Goal: Information Seeking & Learning: Compare options

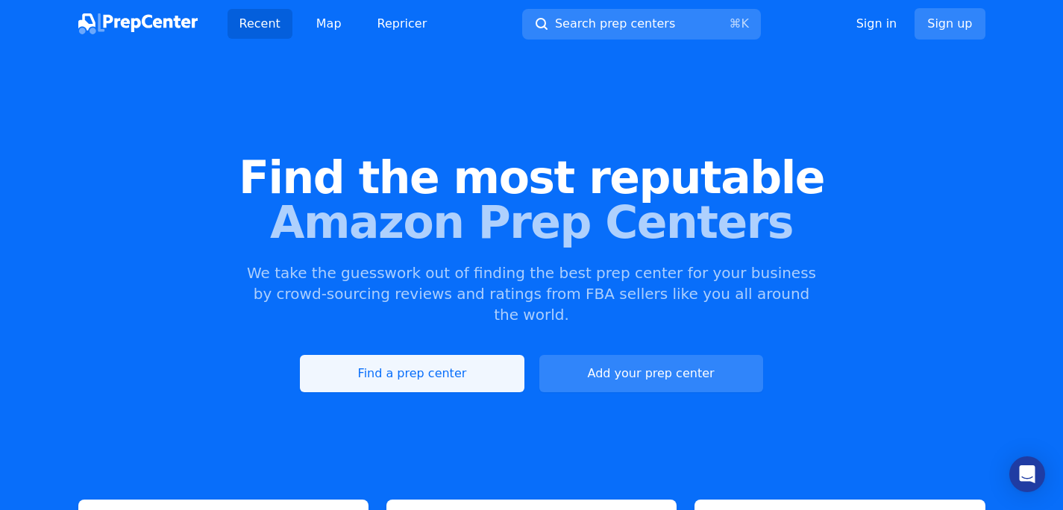
click at [401, 355] on link "Find a prep center" at bounding box center [412, 373] width 224 height 37
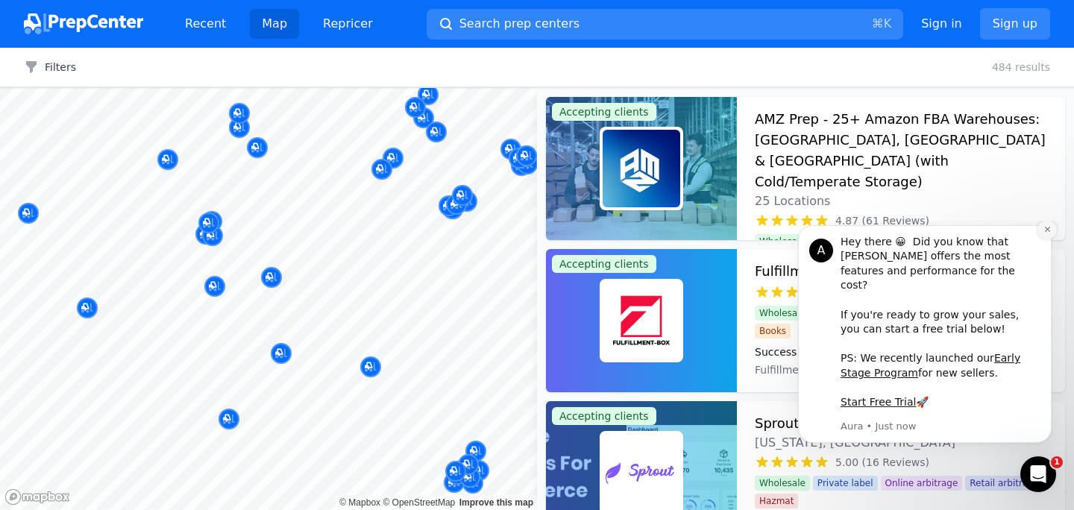
click at [1052, 239] on button "Dismiss notification" at bounding box center [1046, 229] width 19 height 19
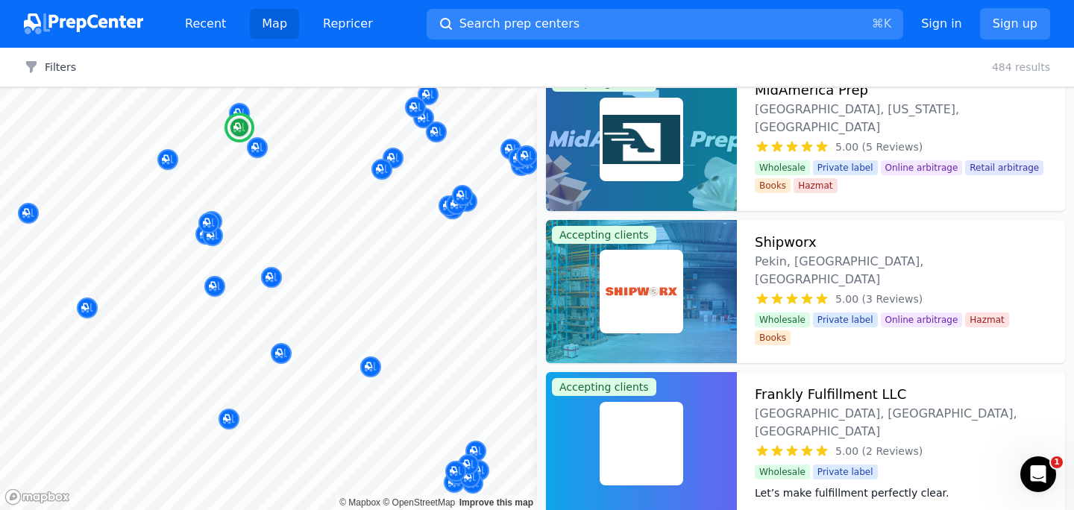
scroll to position [792, 0]
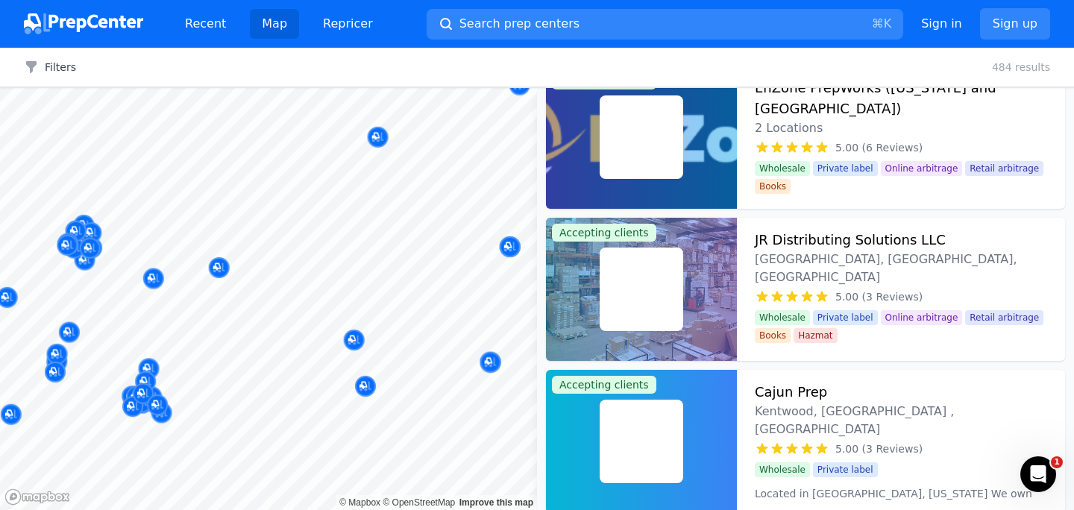
click at [410, 256] on body "Recent Map Repricer Search prep centers ⌘ K Open main menu Sign in Sign up Filt…" at bounding box center [537, 255] width 1074 height 510
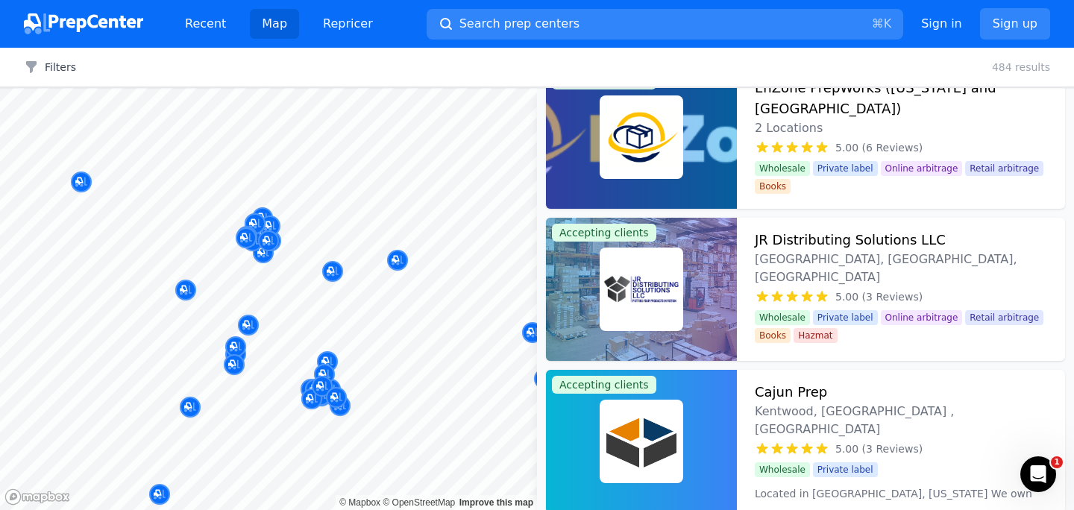
click at [250, 273] on div at bounding box center [390, 277] width 286 height 12
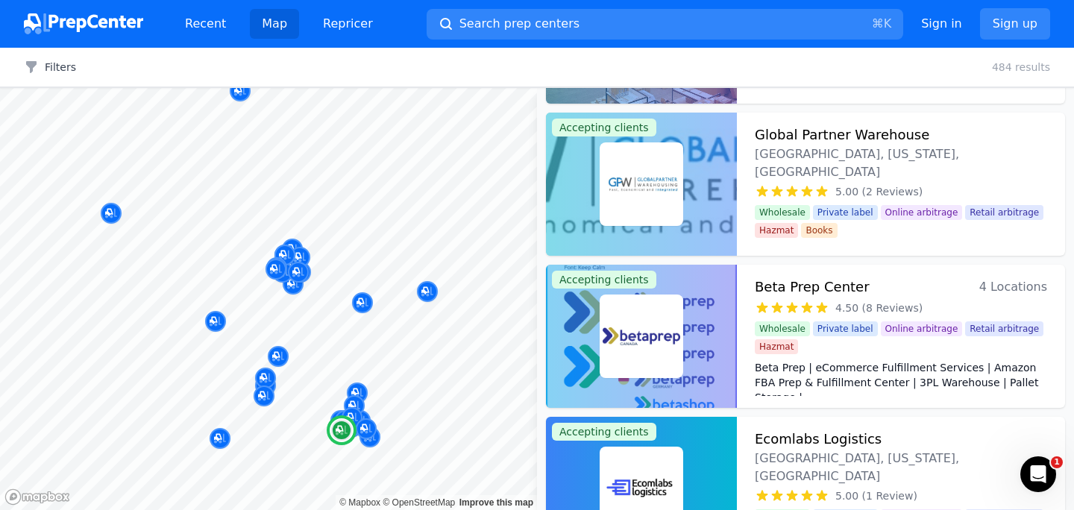
scroll to position [1053, 0]
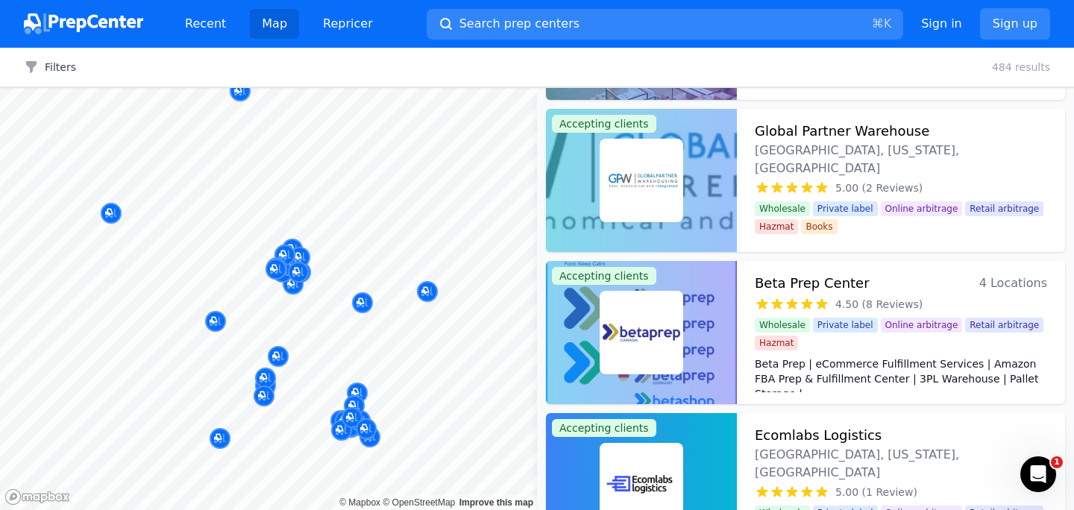
click at [265, 311] on div at bounding box center [215, 306] width 286 height 12
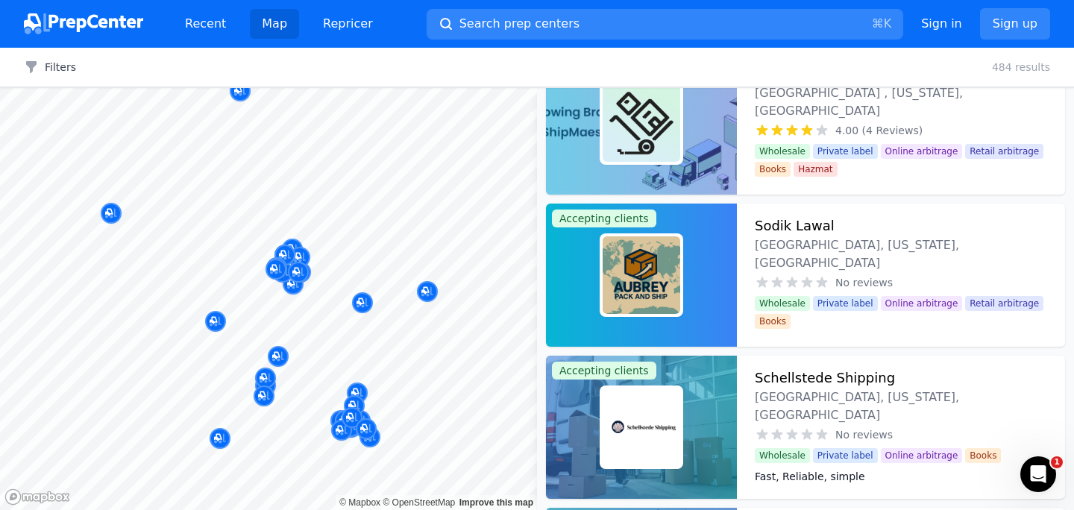
scroll to position [1570, 0]
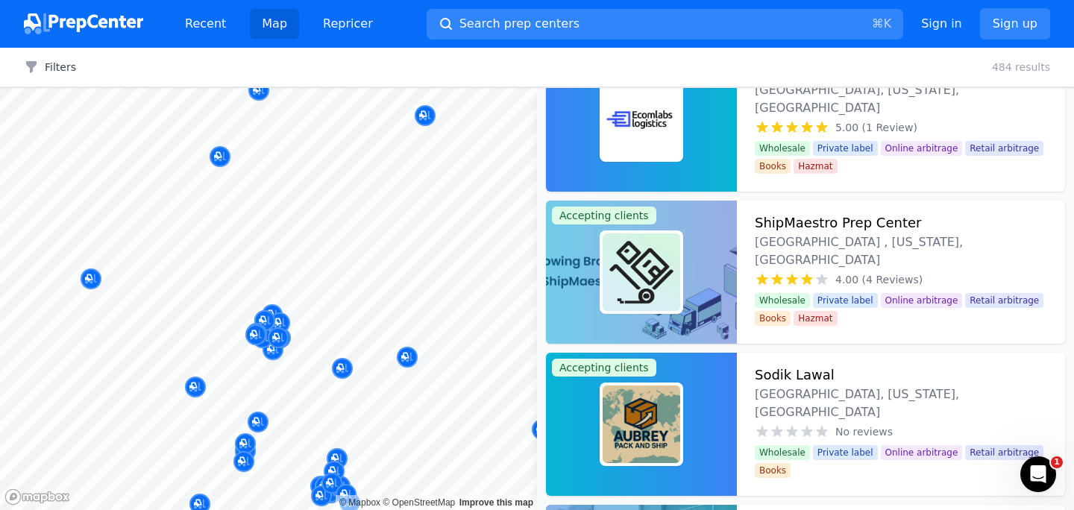
click at [381, 271] on div at bounding box center [390, 277] width 286 height 12
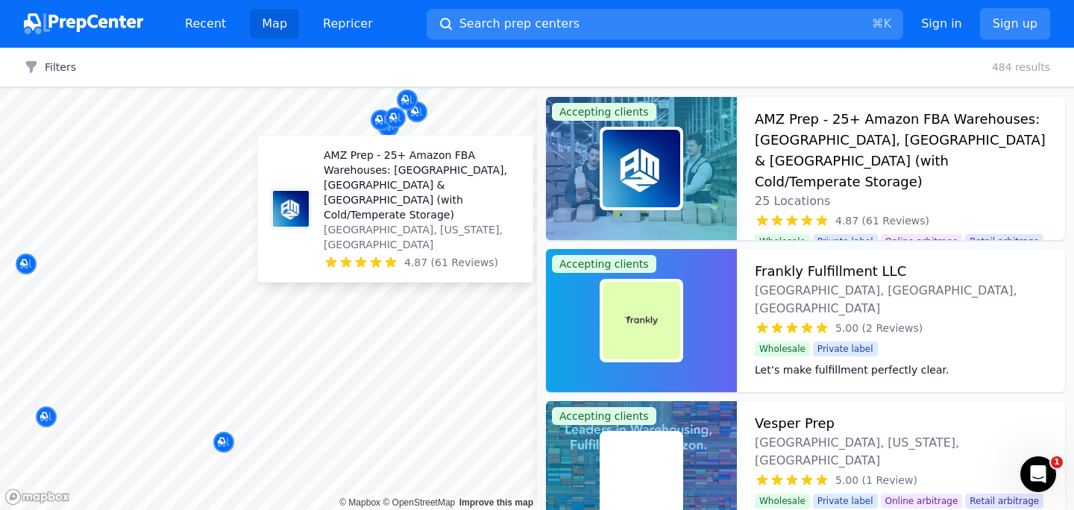
scroll to position [1862, 0]
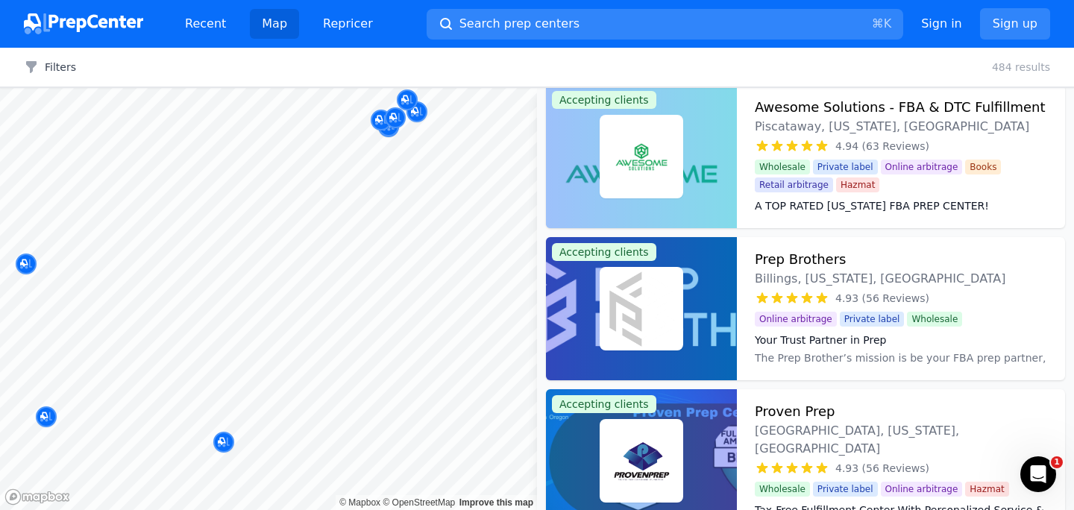
click at [409, 101] on div at bounding box center [381, 104] width 286 height 12
click at [463, 119] on body "Recent Map Repricer Search prep centers ⌘ K Open main menu Sign in Sign up Filt…" at bounding box center [537, 255] width 1074 height 510
drag, startPoint x: 467, startPoint y: 114, endPoint x: 452, endPoint y: 136, distance: 26.9
click at [452, 136] on body "Recent Map Repricer Search prep centers ⌘ K Open main menu Sign in Sign up Filt…" at bounding box center [537, 255] width 1074 height 510
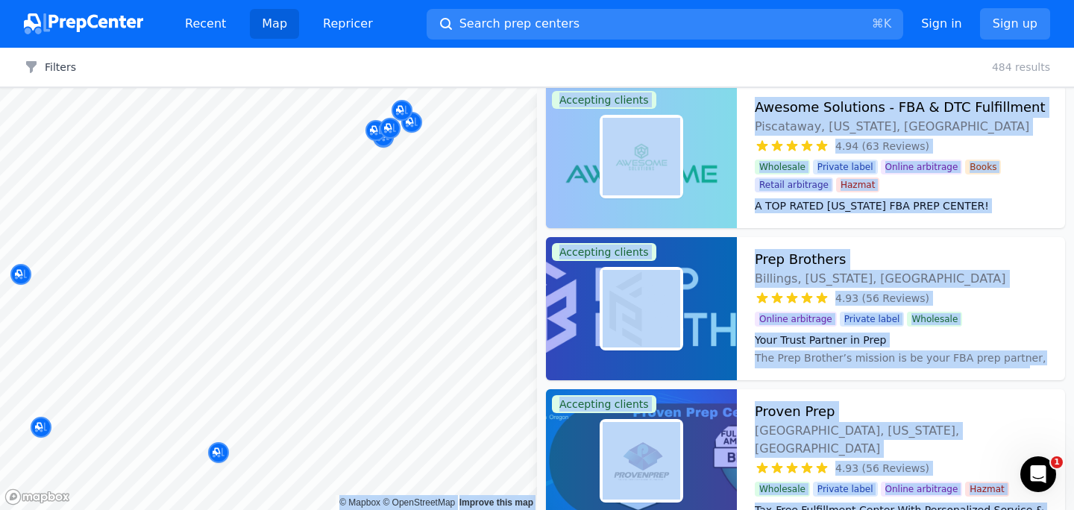
click at [403, 112] on div at bounding box center [388, 110] width 286 height 12
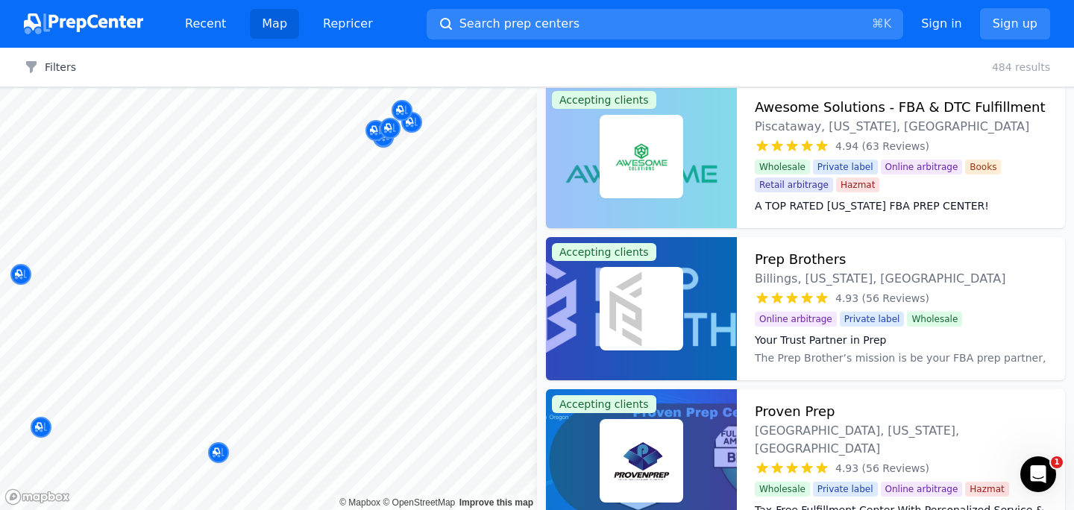
click at [403, 115] on div at bounding box center [388, 110] width 286 height 12
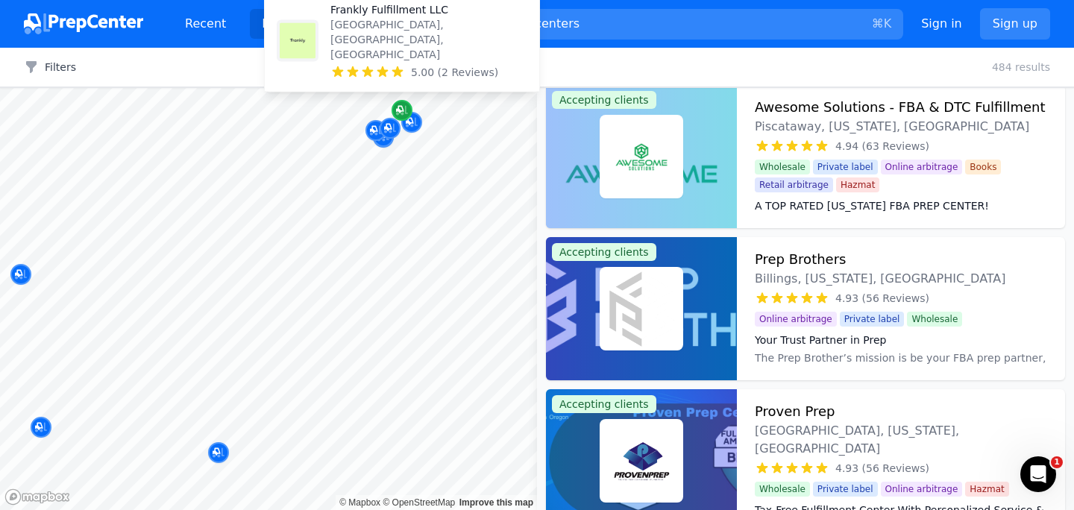
click at [401, 116] on icon "Map marker" at bounding box center [402, 110] width 12 height 15
click at [402, 116] on icon "Map marker" at bounding box center [402, 110] width 12 height 15
click at [403, 17] on p "Frankly Fulfillment LLC" at bounding box center [428, 9] width 197 height 15
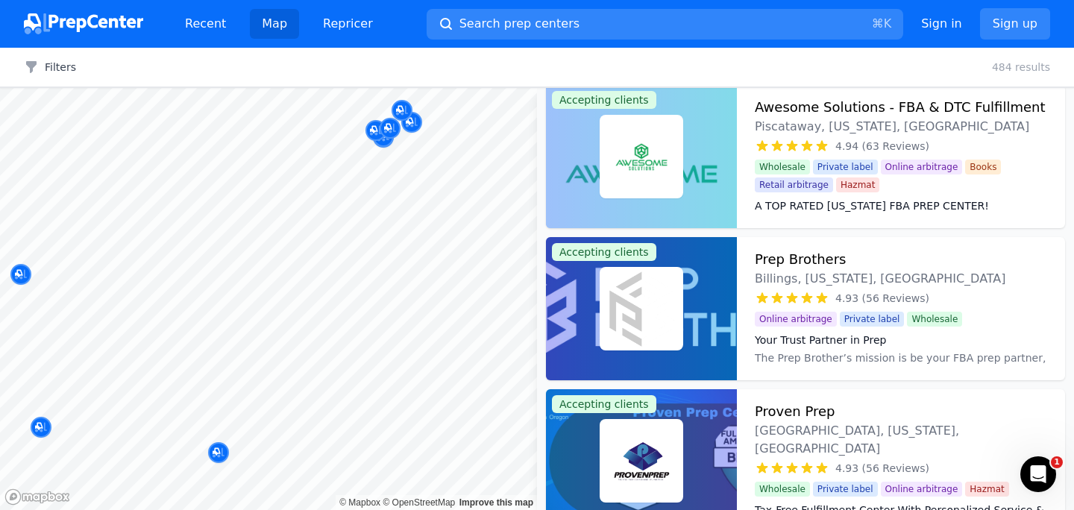
click at [331, 363] on body "Recent Map Repricer Search prep centers ⌘ K Open main menu Sign in Sign up Filt…" at bounding box center [537, 255] width 1074 height 510
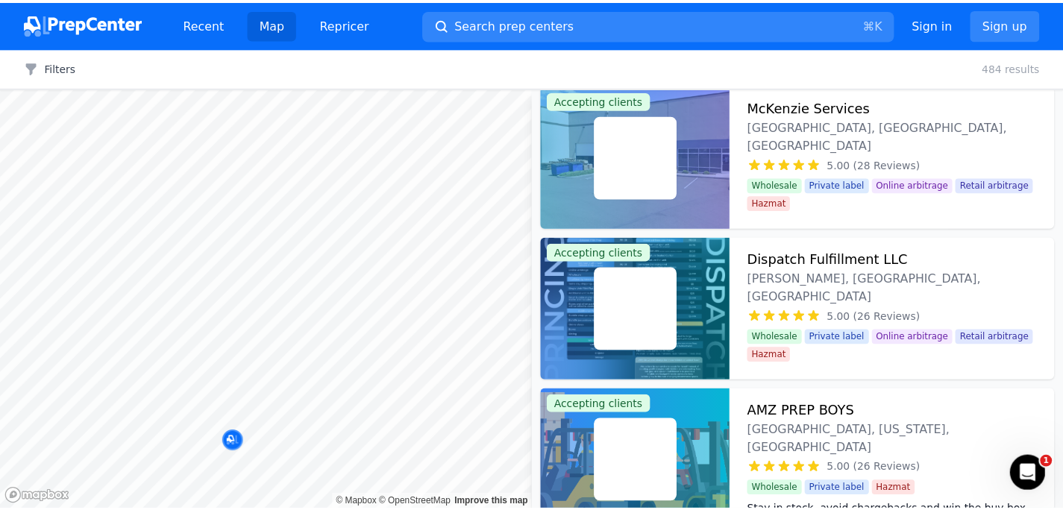
scroll to position [644, 0]
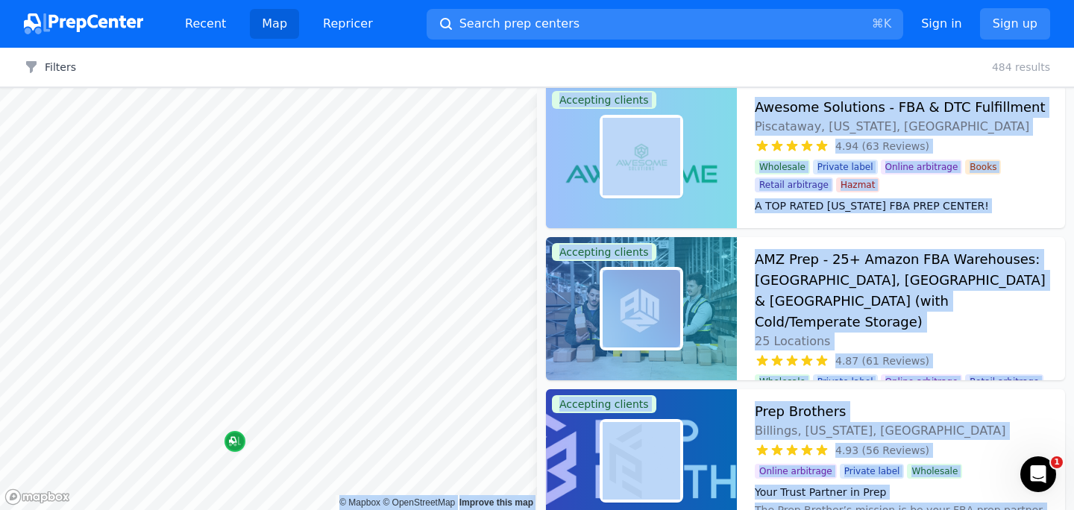
click at [238, 442] on icon "Map marker" at bounding box center [235, 442] width 12 height 10
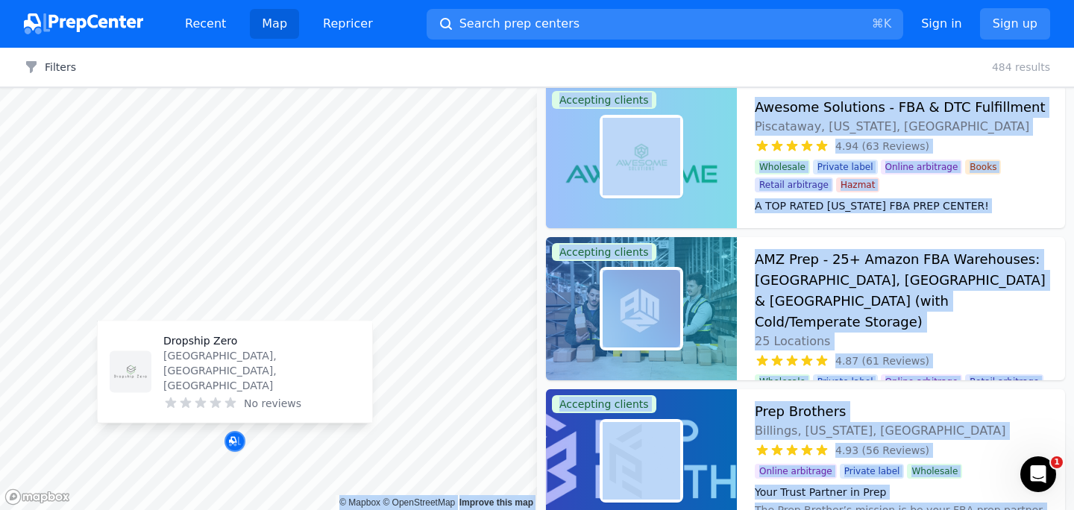
click at [226, 348] on p "Dropship Zero" at bounding box center [261, 340] width 197 height 15
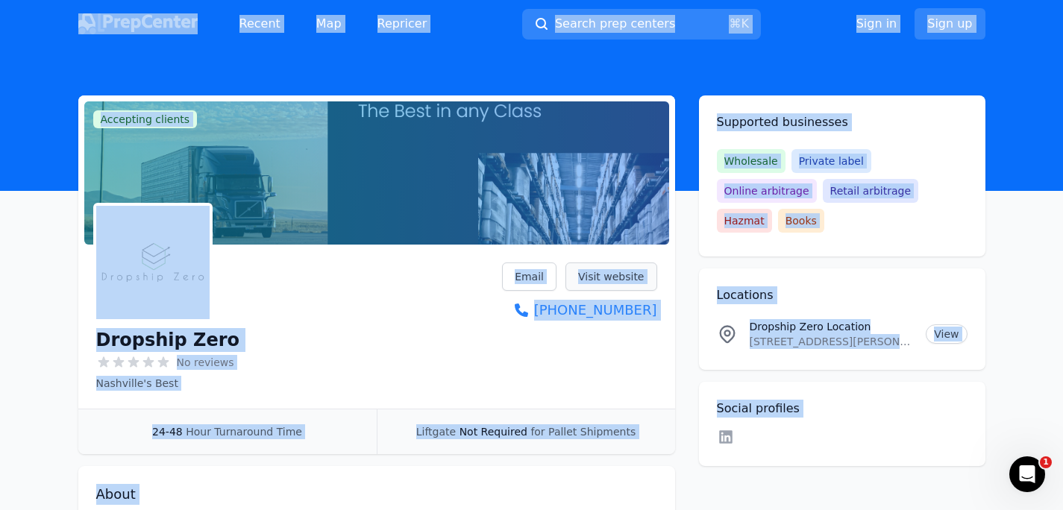
click at [611, 282] on link "Visit website" at bounding box center [611, 277] width 92 height 28
click at [572, 57] on header at bounding box center [531, 119] width 1063 height 143
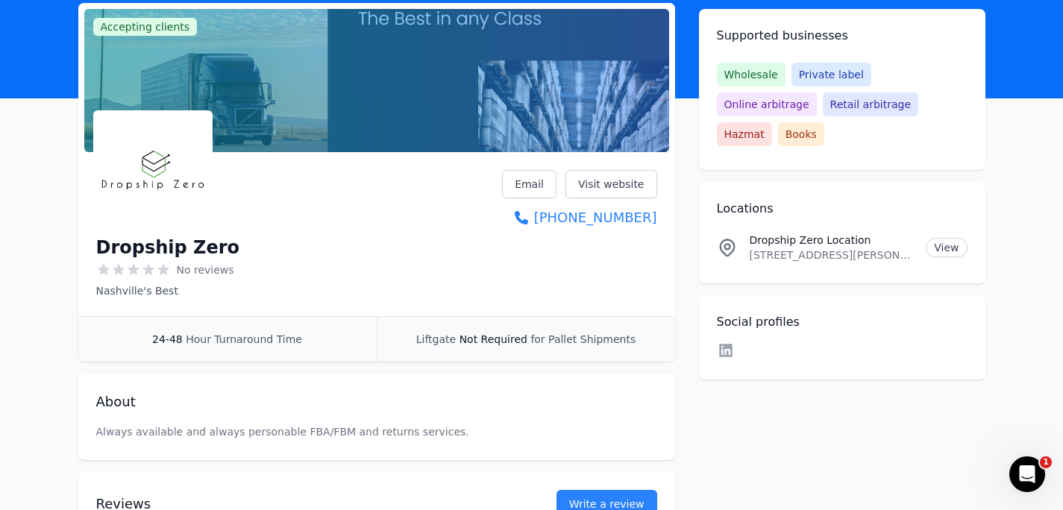
scroll to position [183, 0]
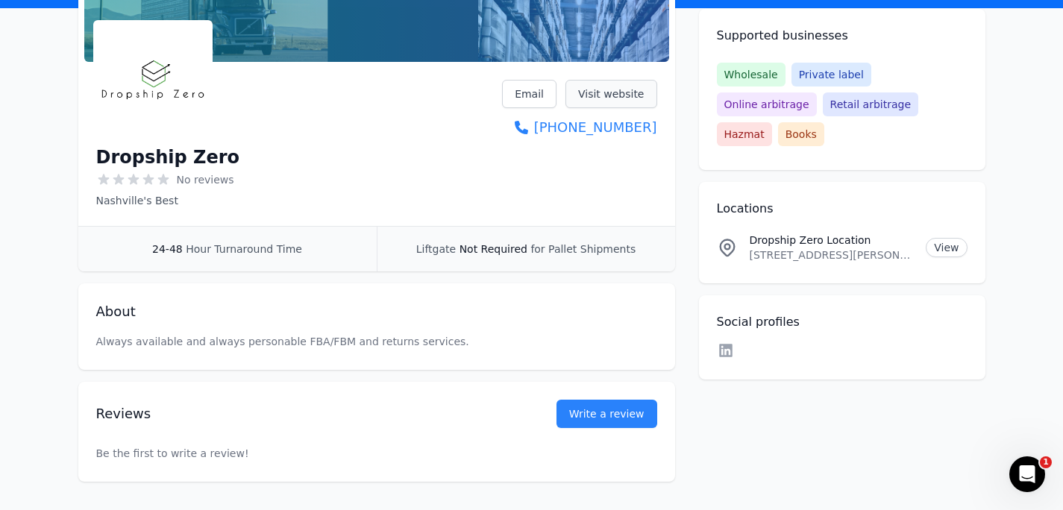
click at [587, 92] on link "Visit website" at bounding box center [611, 94] width 92 height 28
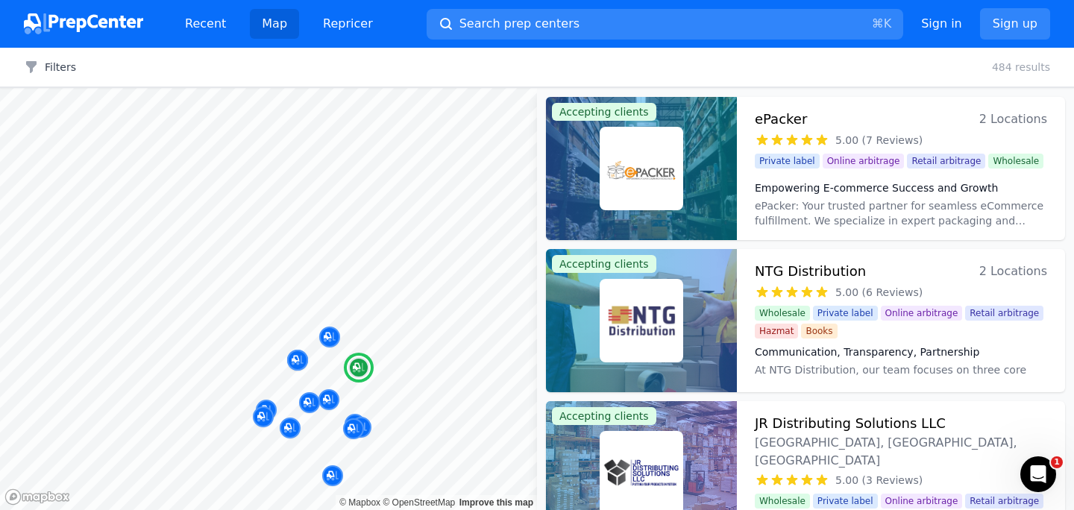
click at [703, 166] on div at bounding box center [641, 168] width 191 height 143
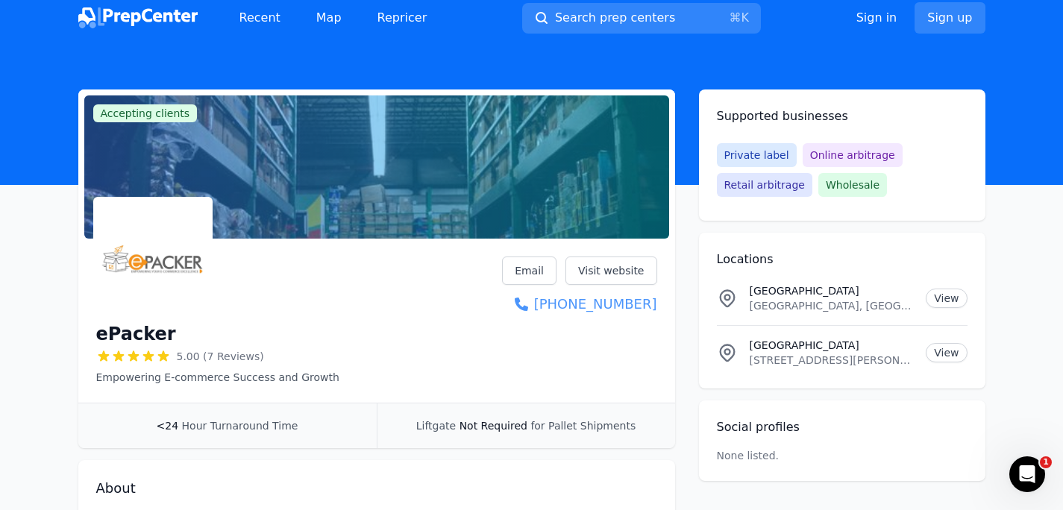
scroll to position [9, 0]
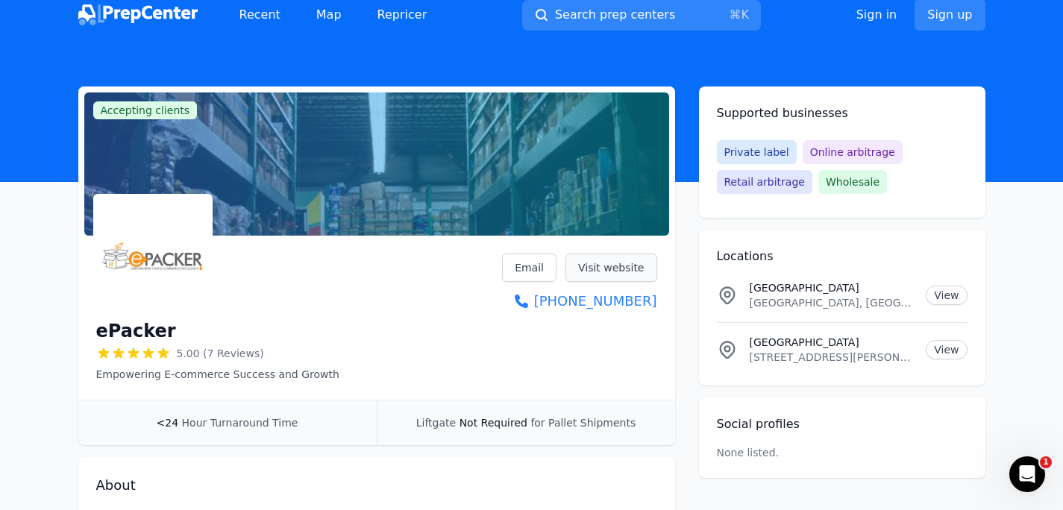
click at [594, 271] on link "Visit website" at bounding box center [611, 268] width 92 height 28
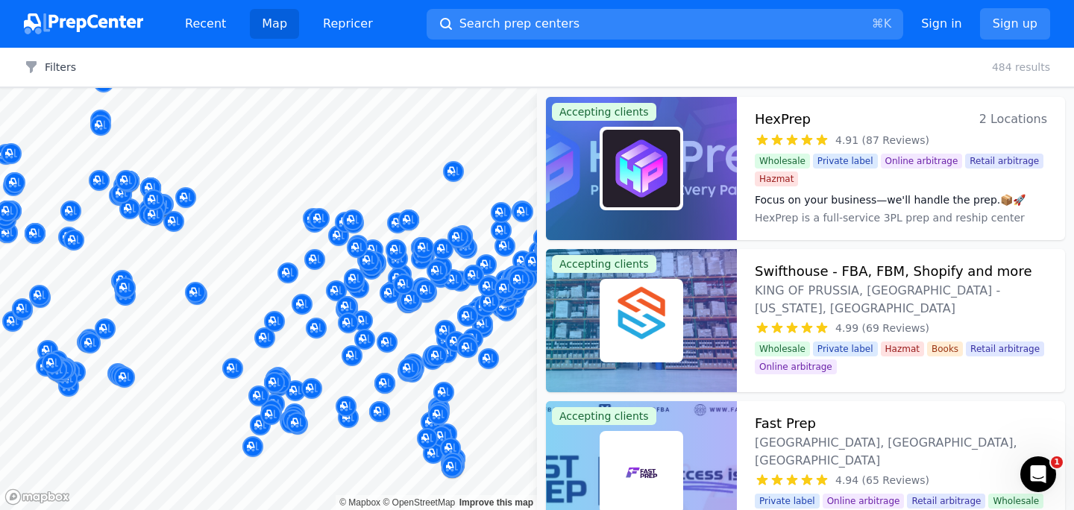
click at [213, 399] on div at bounding box center [271, 399] width 286 height 12
click at [226, 398] on div at bounding box center [271, 399] width 286 height 12
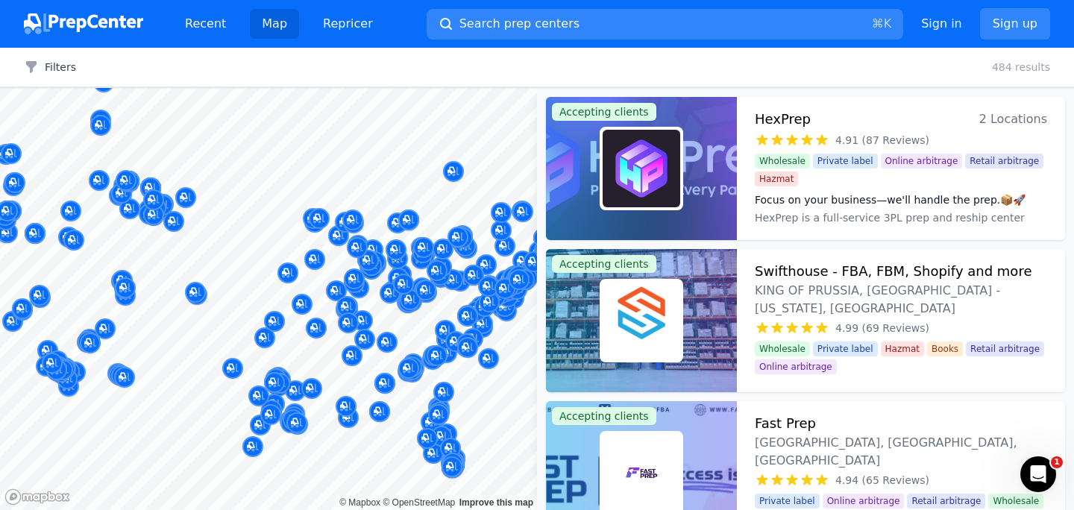
click at [226, 398] on div at bounding box center [271, 399] width 286 height 12
click at [553, 19] on span "Search prep centers" at bounding box center [519, 24] width 120 height 18
click at [222, 398] on div at bounding box center [537, 255] width 1074 height 510
click at [224, 398] on div at bounding box center [271, 399] width 286 height 12
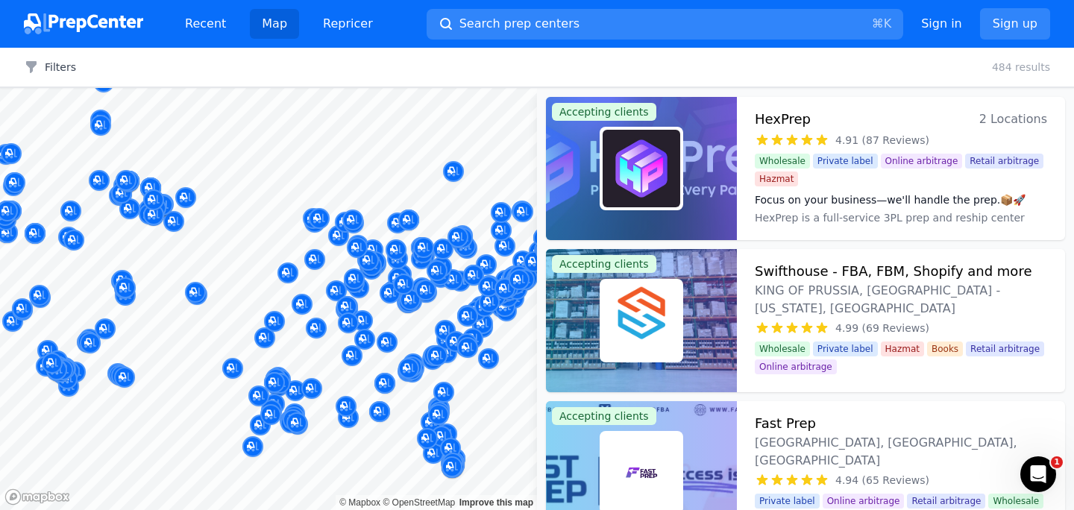
click at [224, 398] on div at bounding box center [271, 399] width 286 height 12
click at [230, 396] on body "Recent Map Repricer Search prep centers ⌘ K Open main menu Sign in Sign up Filt…" at bounding box center [537, 255] width 1074 height 510
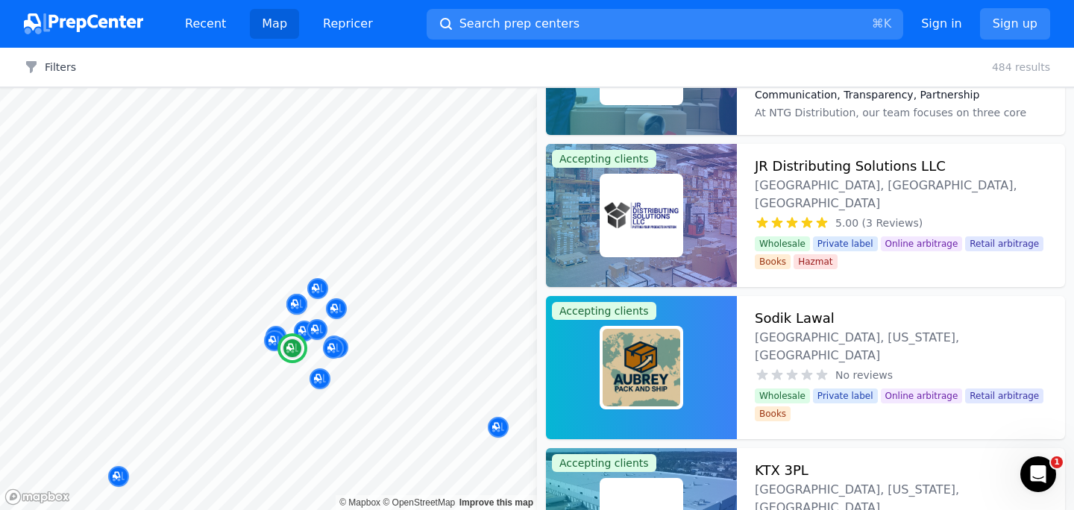
scroll to position [408, 0]
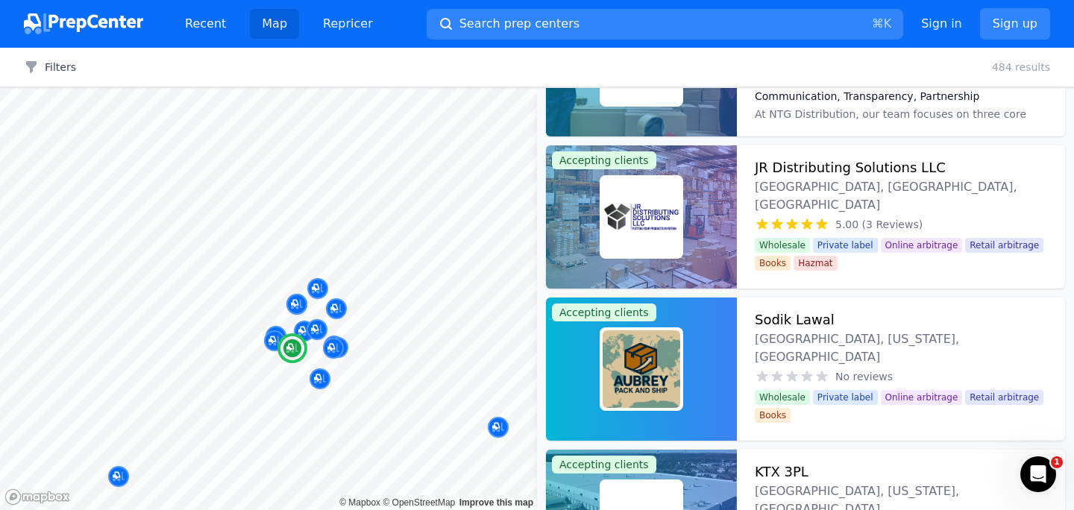
click at [805, 180] on span "Richland Hills, TX, US" at bounding box center [901, 196] width 292 height 36
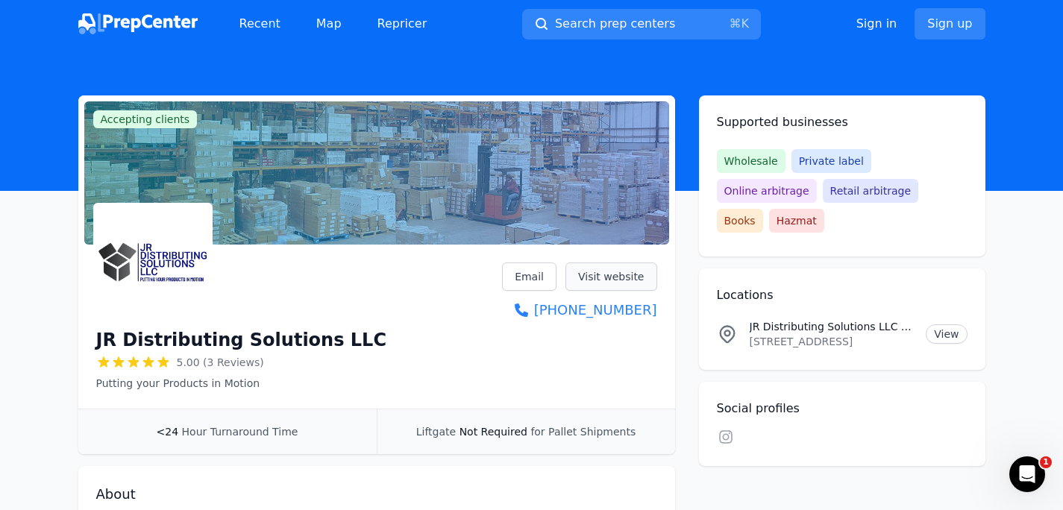
click at [629, 268] on link "Visit website" at bounding box center [611, 277] width 92 height 28
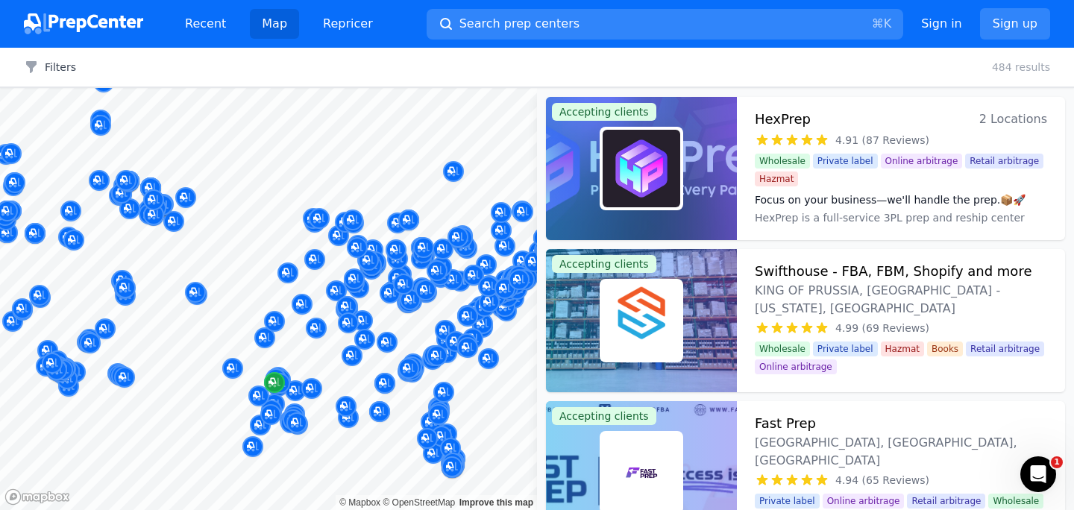
click at [271, 376] on icon "Map marker" at bounding box center [274, 382] width 12 height 15
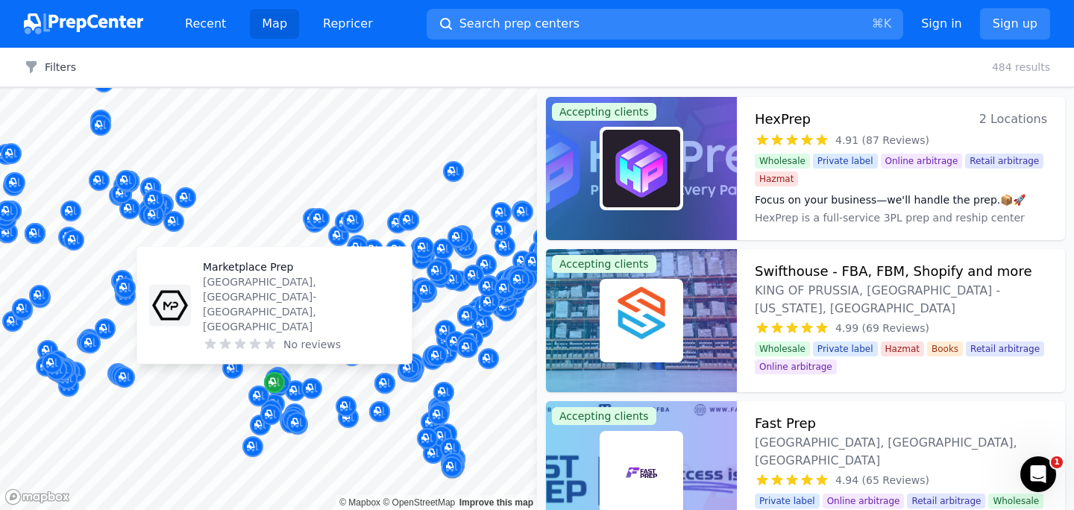
click at [271, 376] on icon "Map marker" at bounding box center [274, 382] width 12 height 15
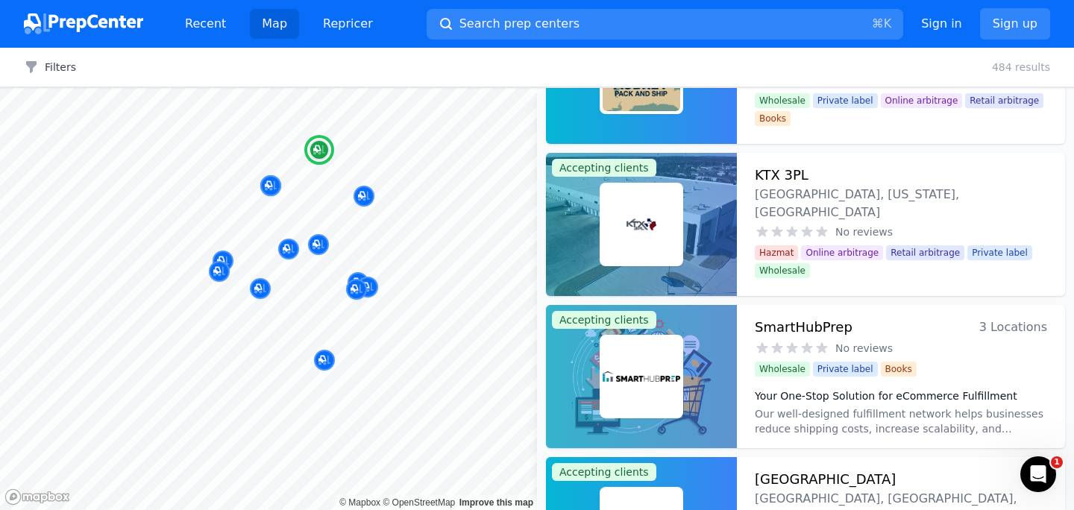
scroll to position [555, 0]
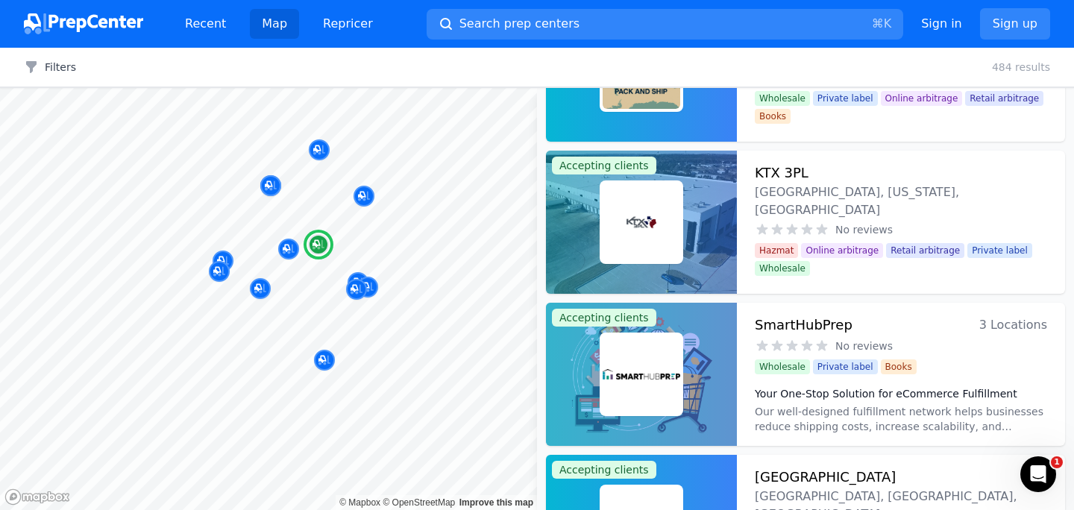
click at [811, 329] on h3 "SmartHubPrep" at bounding box center [804, 325] width 98 height 21
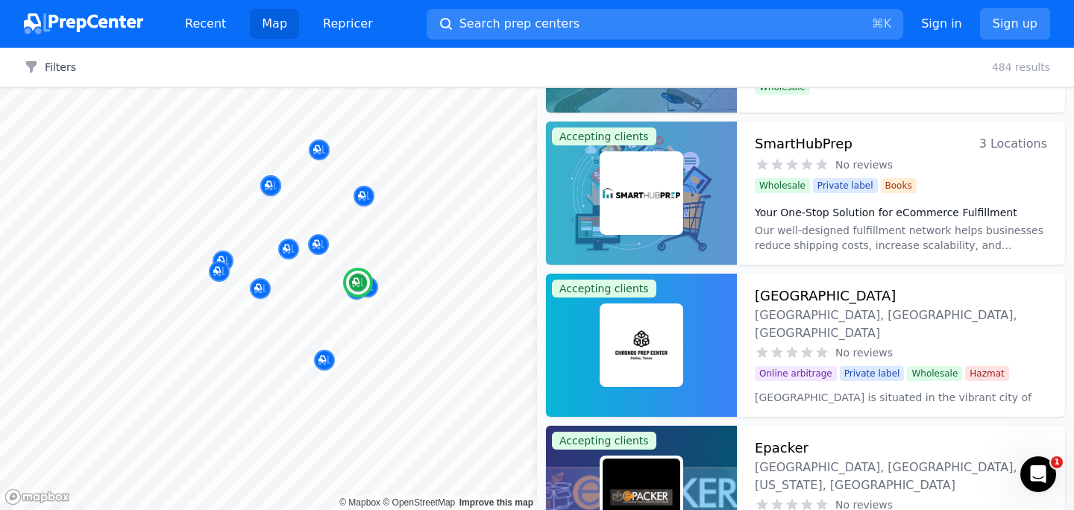
scroll to position [738, 0]
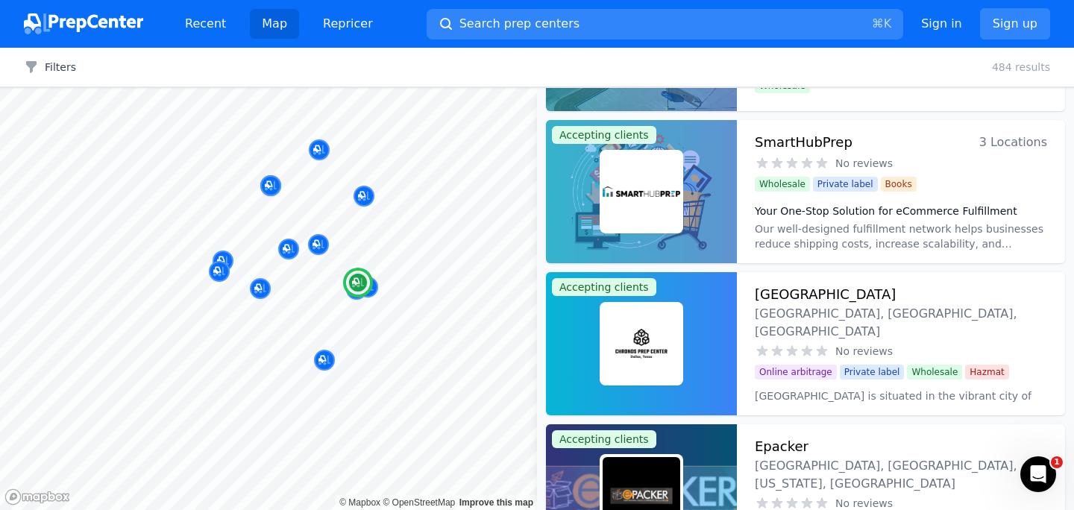
click at [835, 292] on h3 "Chronos Prep Center" at bounding box center [825, 294] width 141 height 21
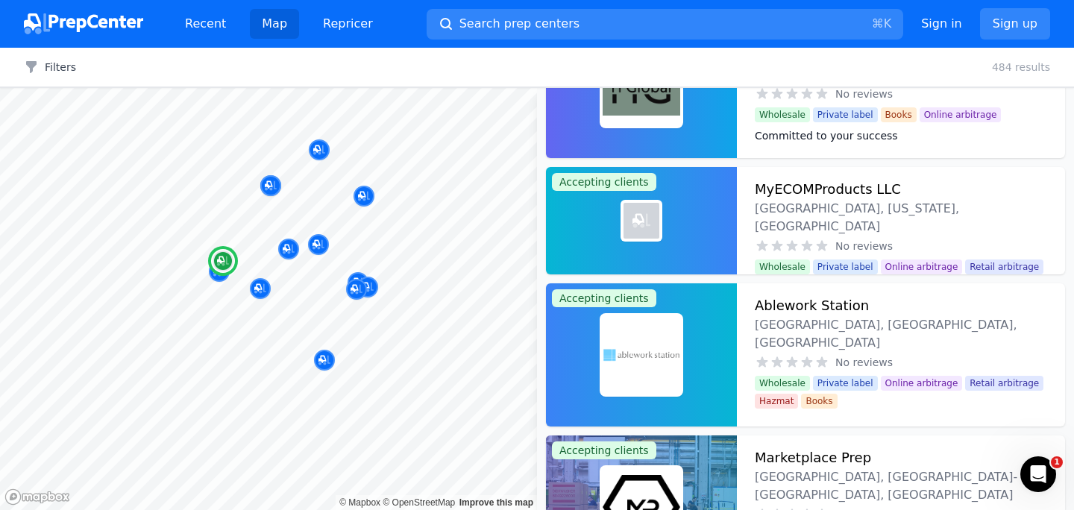
scroll to position [1456, 0]
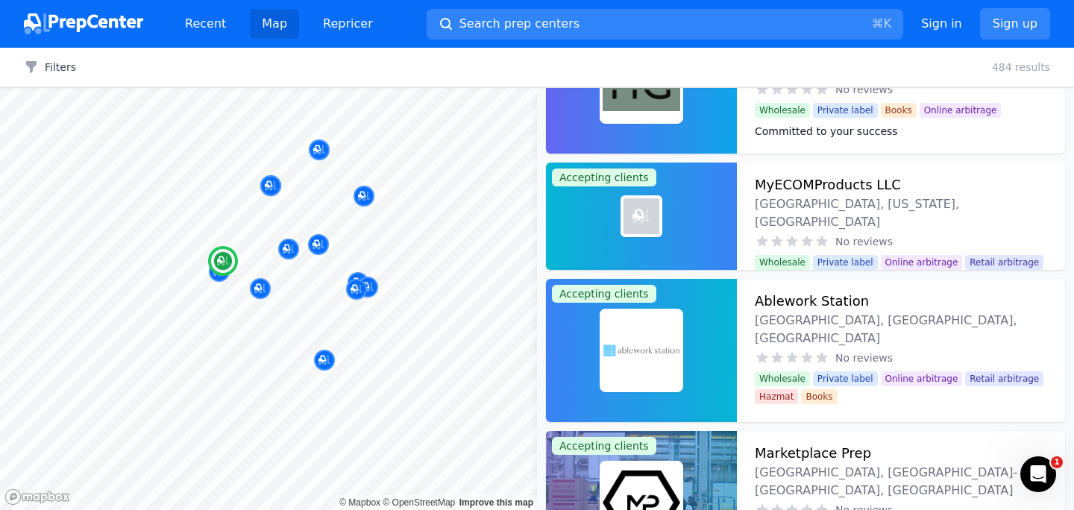
click at [776, 183] on h3 "MyECOMProducts LLC" at bounding box center [828, 185] width 146 height 21
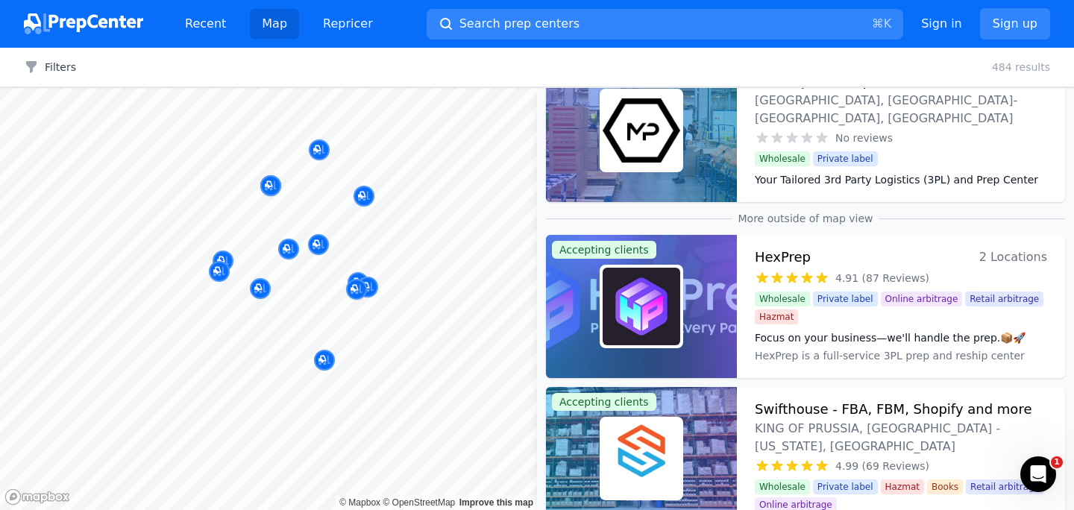
scroll to position [1829, 0]
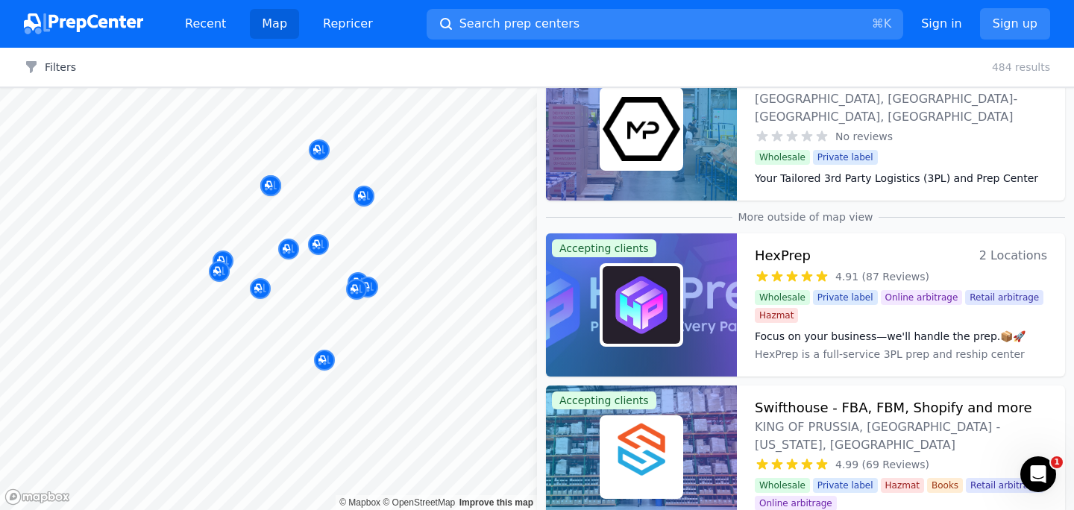
click at [694, 301] on div at bounding box center [641, 304] width 191 height 143
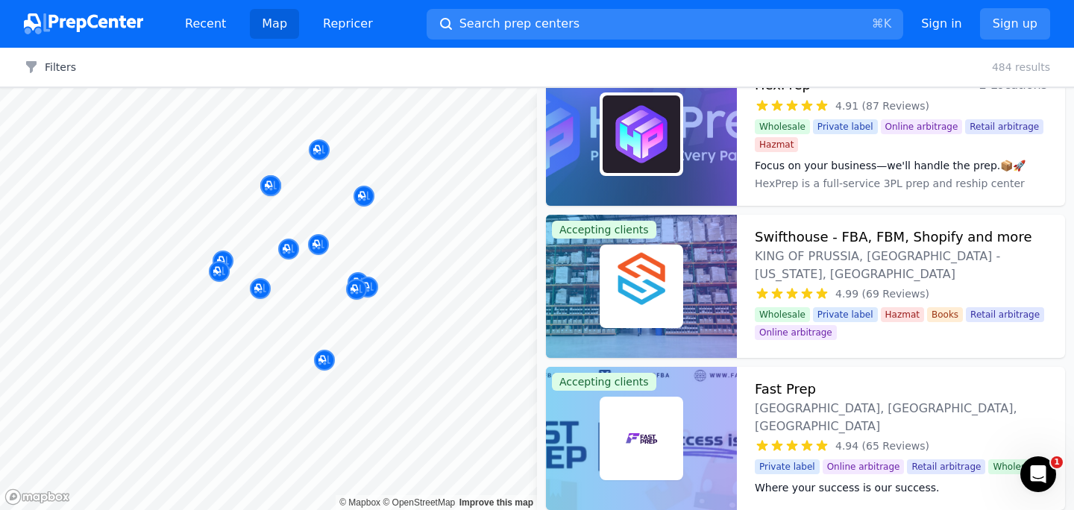
scroll to position [2002, 0]
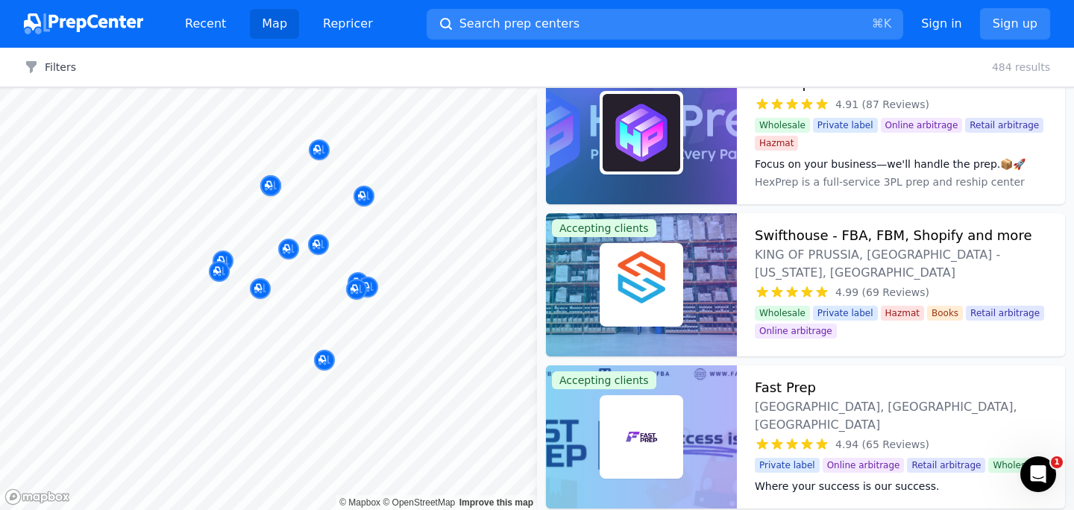
click at [680, 281] on div at bounding box center [642, 285] width 84 height 84
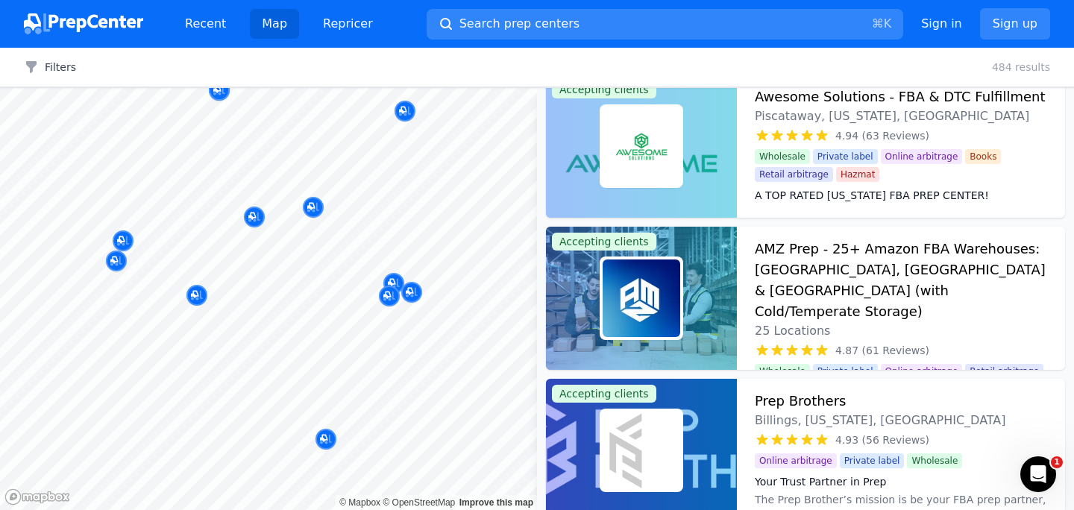
scroll to position [2141, 0]
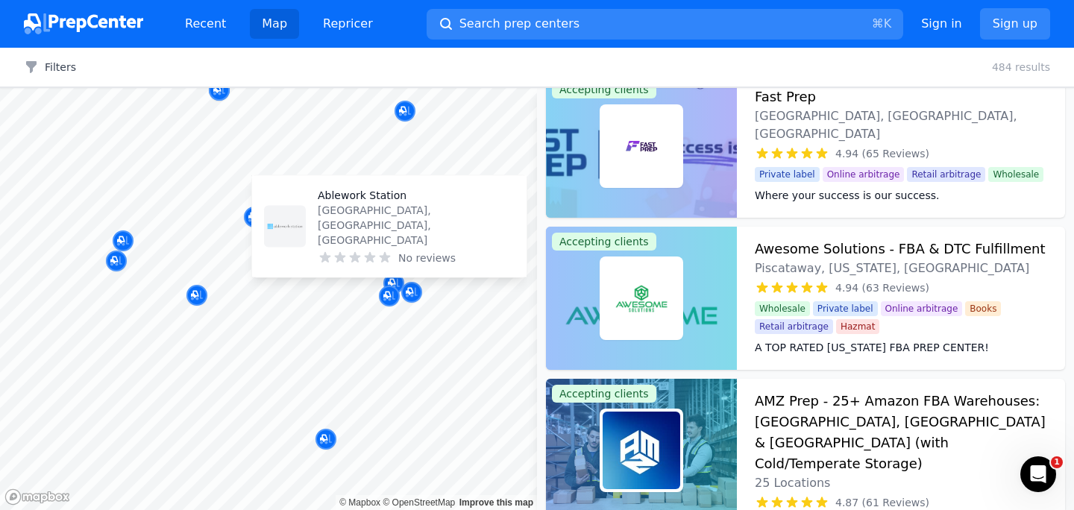
click at [379, 203] on p "Ablework Station" at bounding box center [416, 195] width 197 height 15
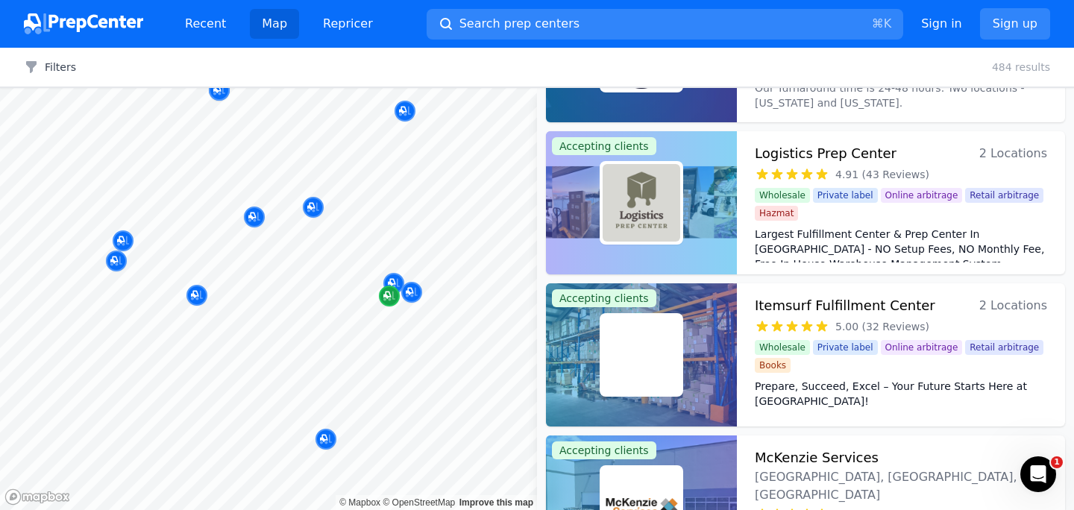
scroll to position [3158, 0]
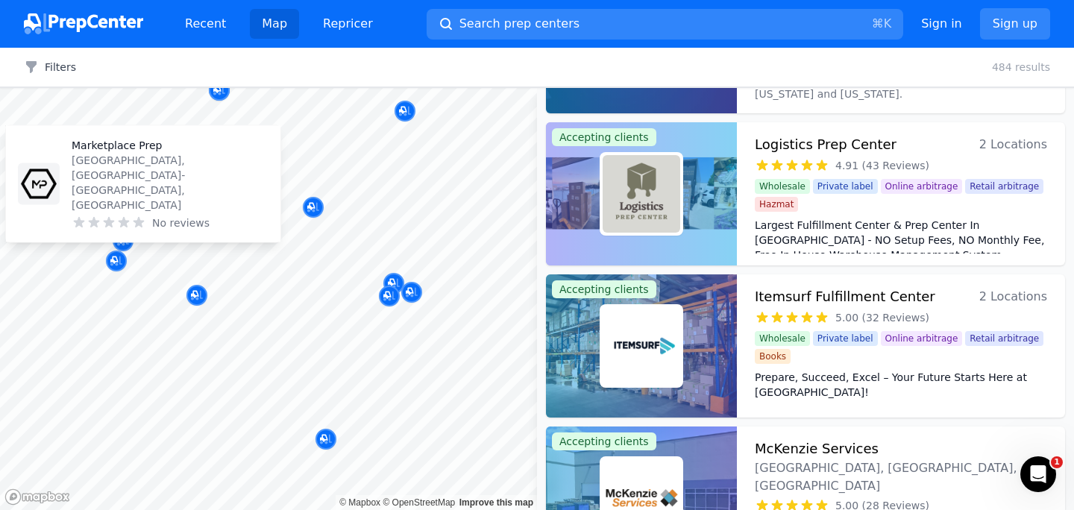
click at [134, 153] on p "Marketplace Prep" at bounding box center [170, 145] width 197 height 15
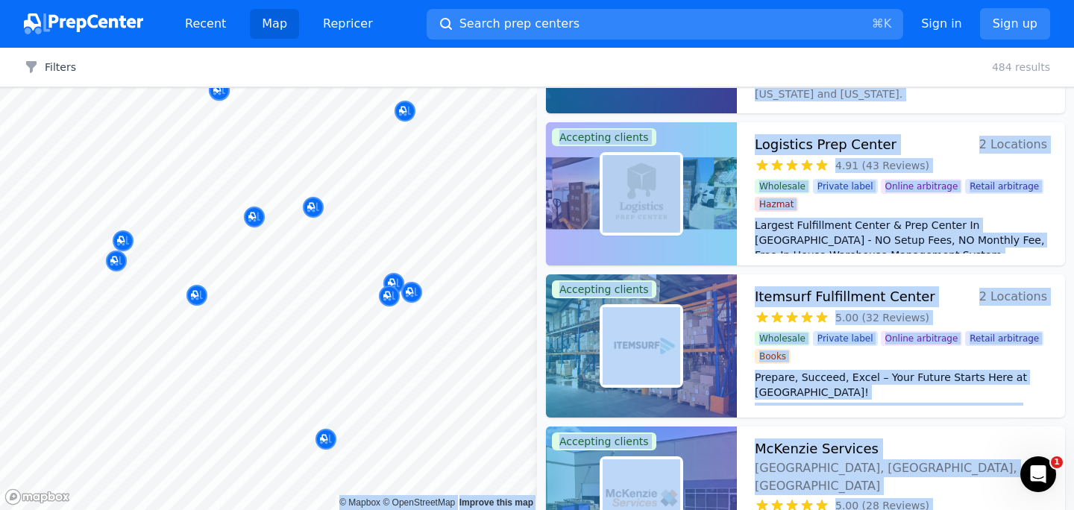
click at [424, 357] on body "Recent Map Repricer Search prep centers ⌘ K Open main menu Sign in Sign up Filt…" at bounding box center [537, 255] width 1074 height 510
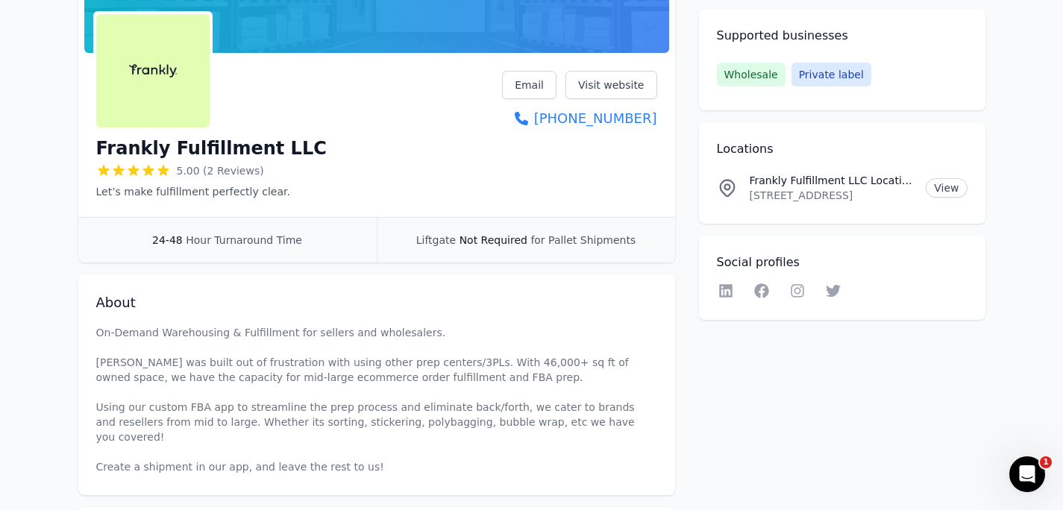
scroll to position [148, 0]
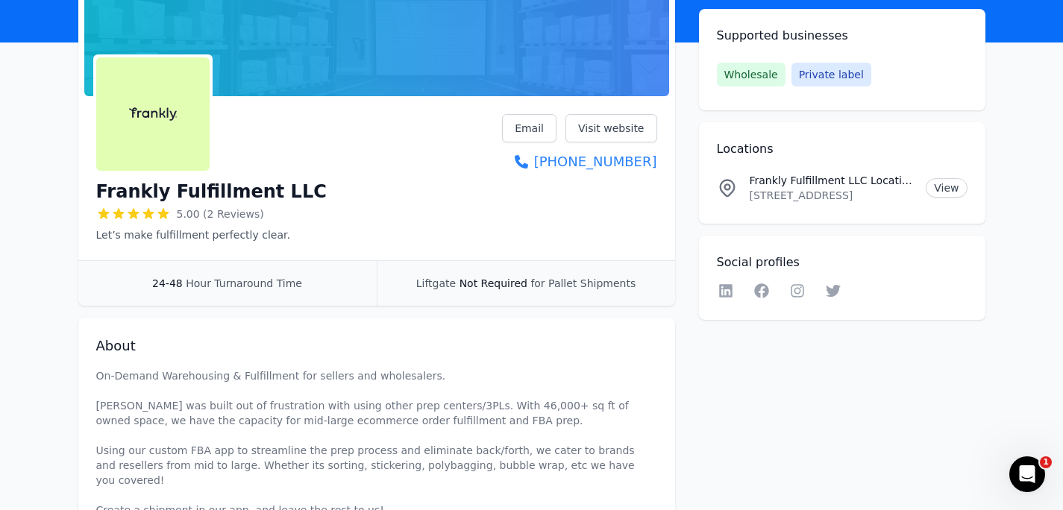
click at [216, 198] on h1 "Frankly Fulfillment LLC" at bounding box center [211, 192] width 230 height 24
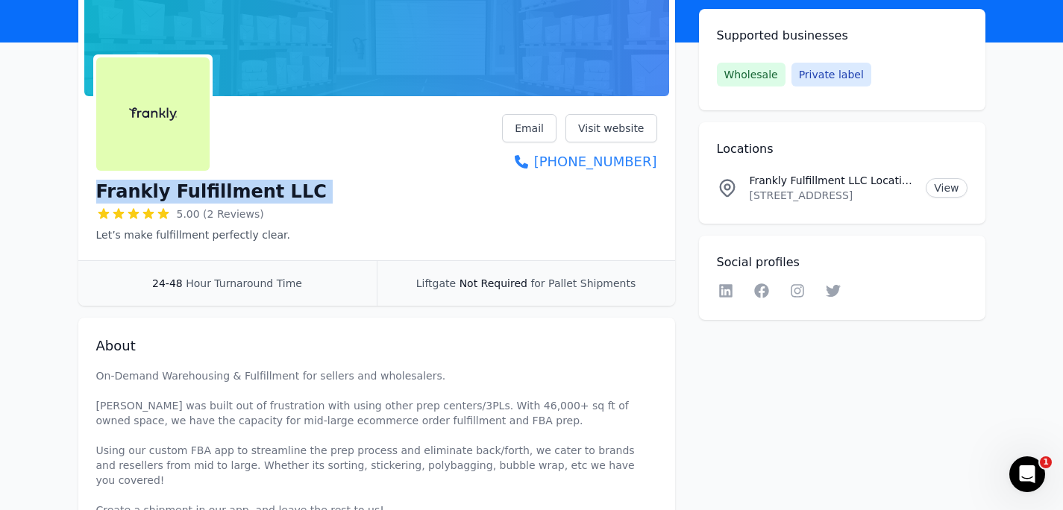
click at [216, 198] on h1 "Frankly Fulfillment LLC" at bounding box center [211, 192] width 230 height 24
click at [622, 122] on link "Visit website" at bounding box center [611, 128] width 92 height 28
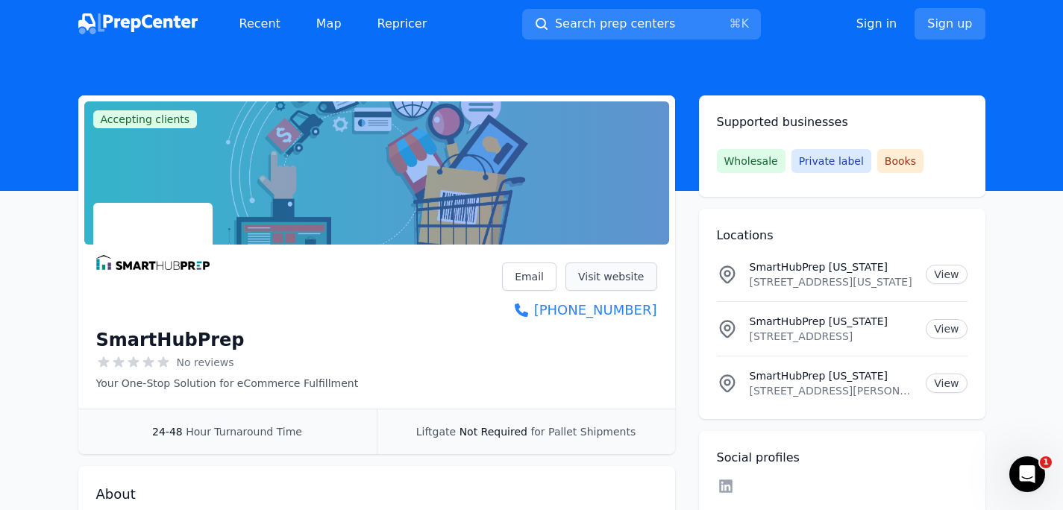
click at [625, 282] on link "Visit website" at bounding box center [611, 277] width 92 height 28
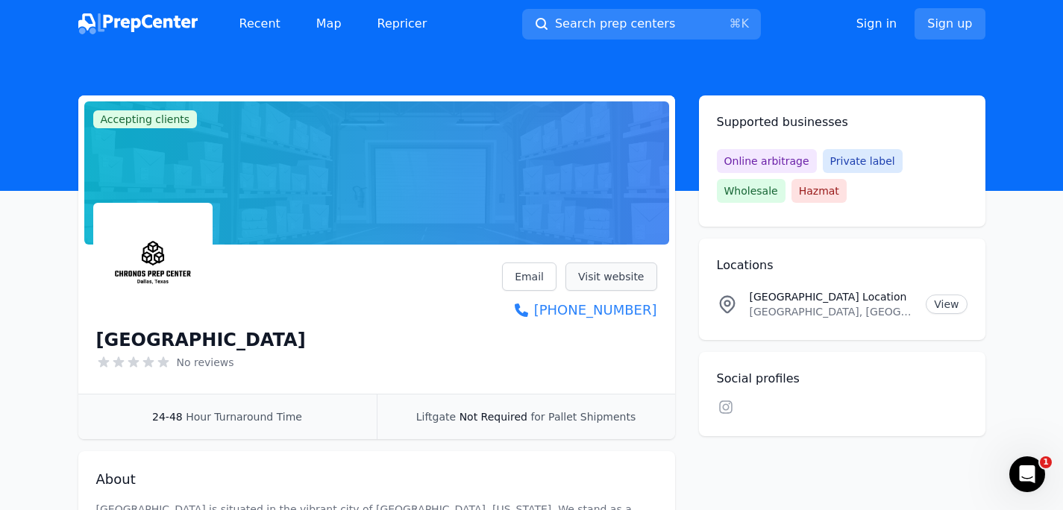
click at [647, 273] on link "Visit website" at bounding box center [611, 277] width 92 height 28
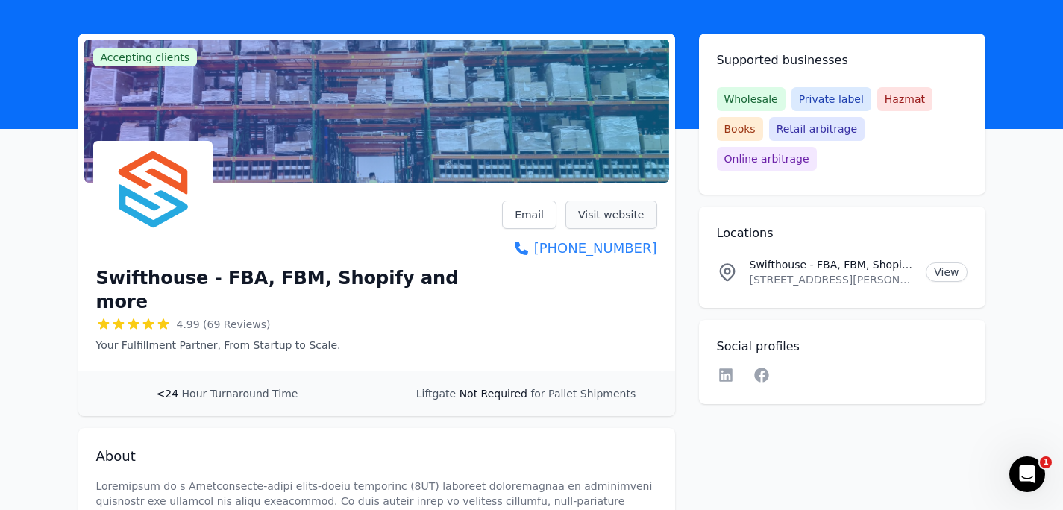
click at [616, 217] on link "Visit website" at bounding box center [611, 215] width 92 height 28
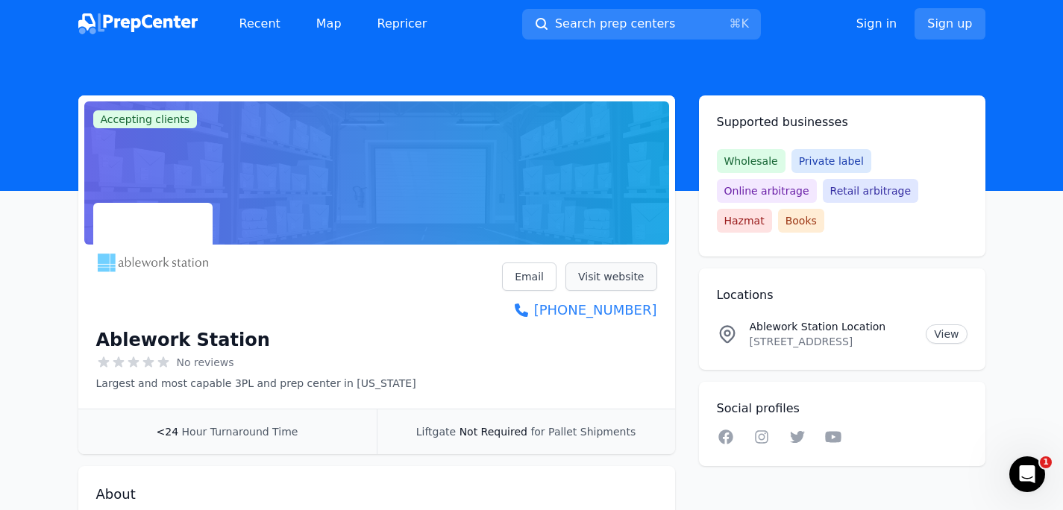
click at [594, 278] on link "Visit website" at bounding box center [611, 277] width 92 height 28
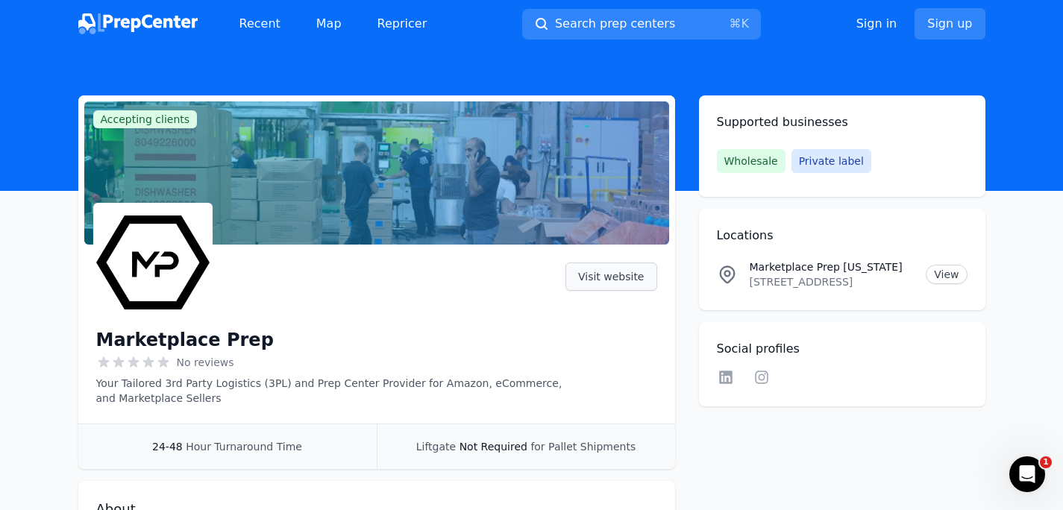
click at [639, 283] on link "Visit website" at bounding box center [611, 277] width 92 height 28
